Goal: Navigation & Orientation: Understand site structure

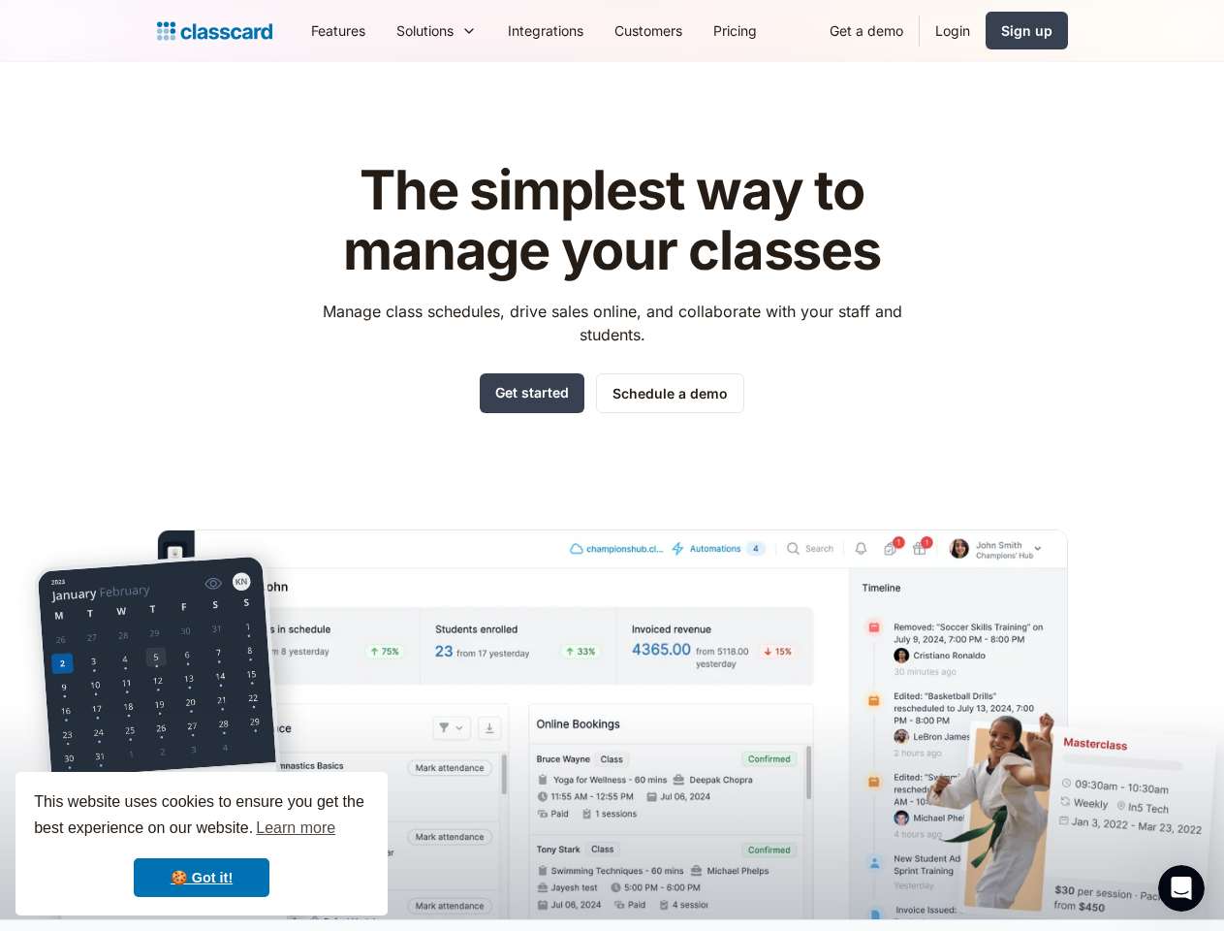
click at [612, 465] on div "The simplest way to manage your classes Manage class schedules, drive sales onl…" at bounding box center [612, 524] width 911 height 789
click at [202, 843] on div "This website uses cookies to ensure you get the best experience on our website.…" at bounding box center [202, 843] width 372 height 143
click at [681, 30] on nav "Features Resources Blog The latest industry news, updates and info. Customer st…" at bounding box center [682, 31] width 773 height 44
click at [381, 30] on div "Solutions Sports academy Swim school Dance studio Gymnastics Music school Marti…" at bounding box center [436, 31] width 111 height 44
click at [1182, 888] on icon "Open Intercom Messenger" at bounding box center [1182, 888] width 32 height 32
